Goal: Find specific page/section: Find specific page/section

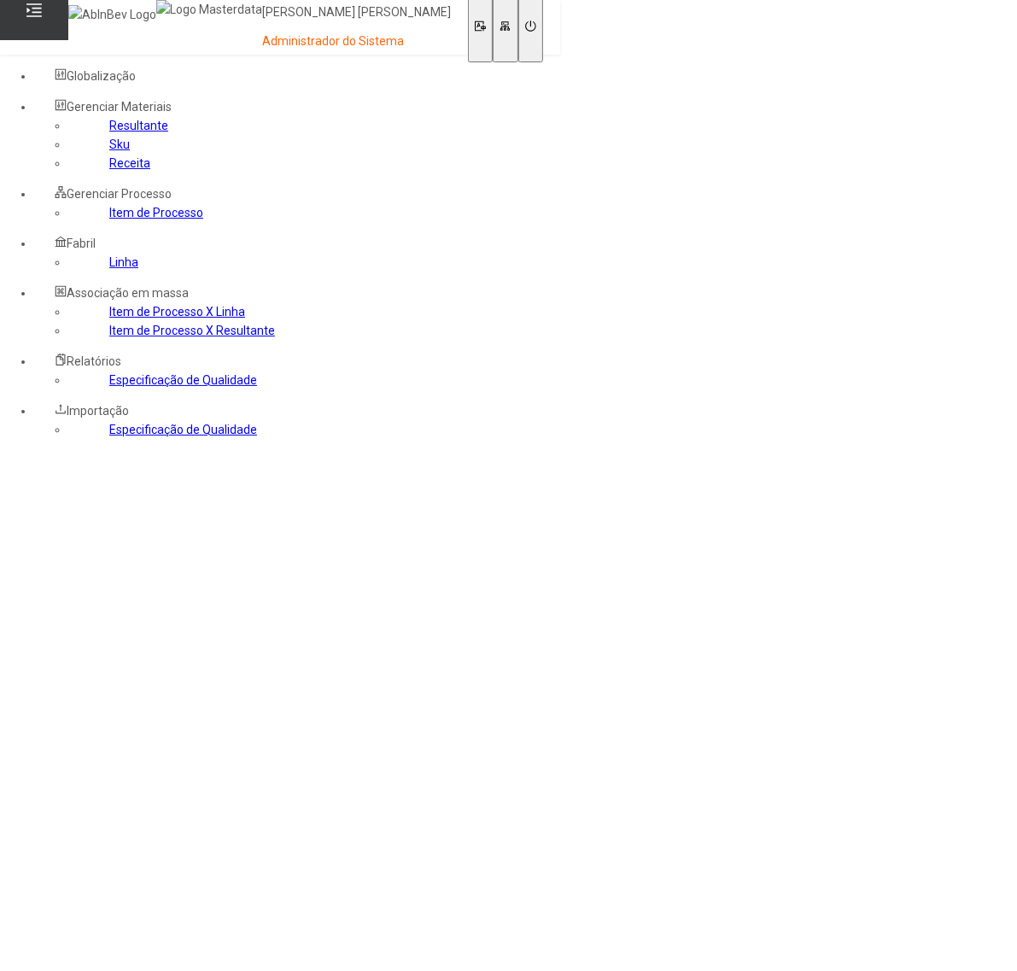
click at [132, 436] on link "Especificação de Qualidade" at bounding box center [183, 430] width 148 height 14
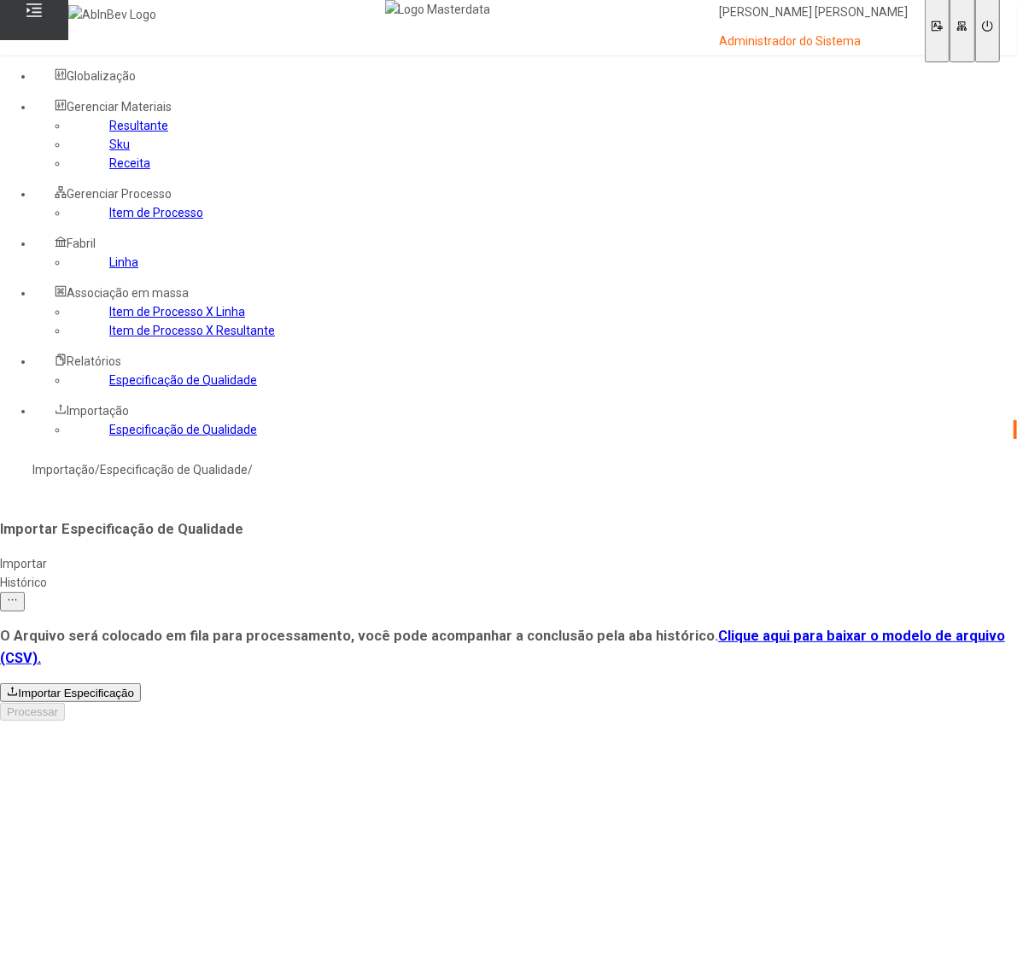
click at [131, 387] on link "Especificação de Qualidade" at bounding box center [183, 380] width 148 height 14
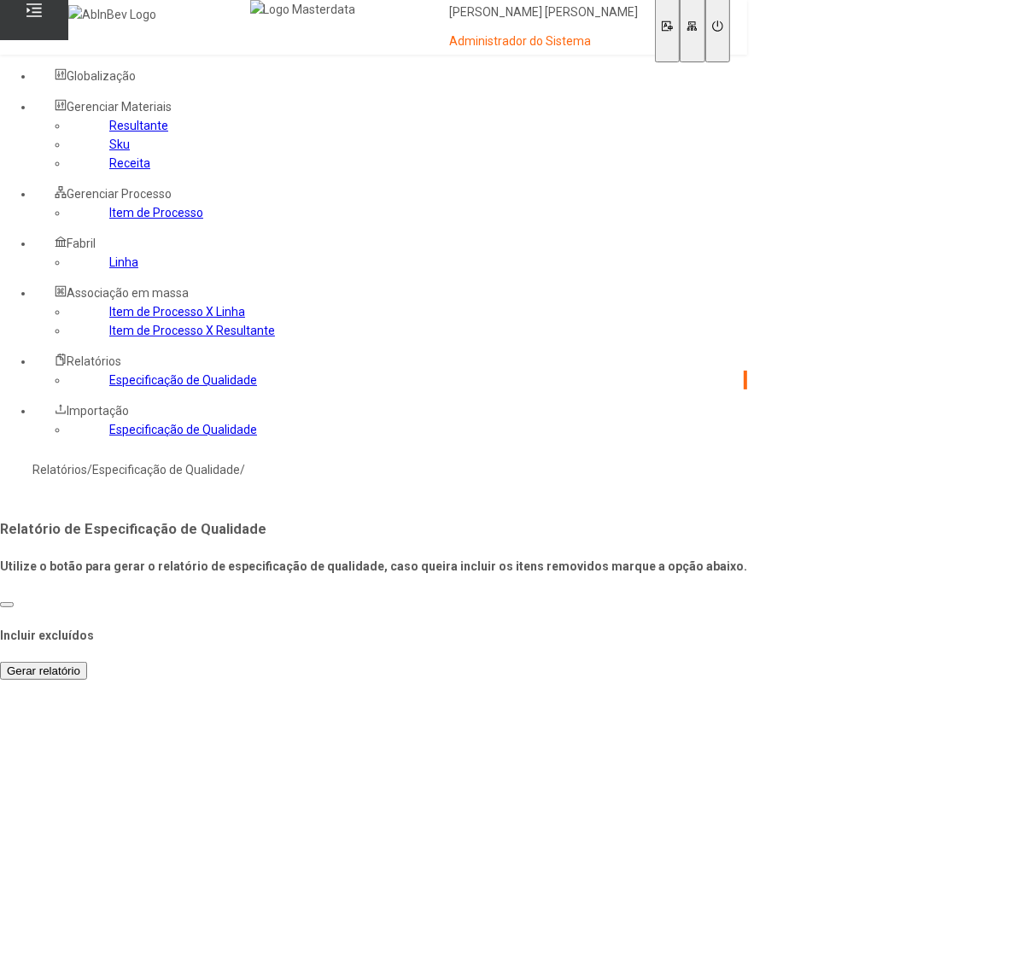
click at [80, 664] on span "Gerar relatório" at bounding box center [43, 670] width 73 height 13
